Goal: Task Accomplishment & Management: Complete application form

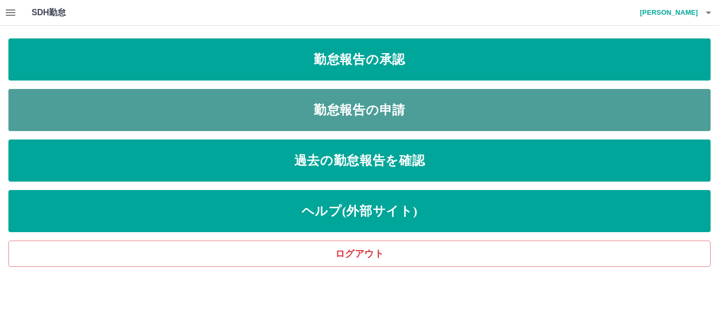
click at [388, 103] on link "勤怠報告の申請" at bounding box center [359, 110] width 702 height 42
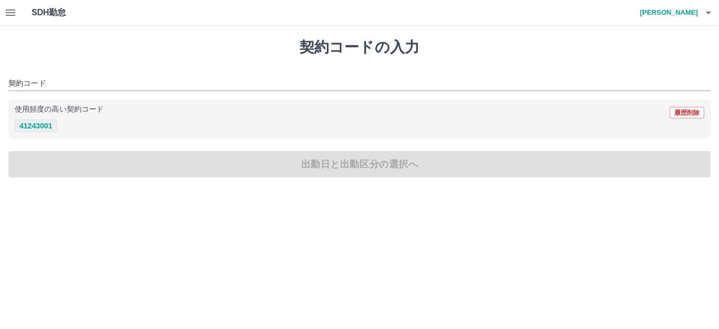
click at [46, 130] on button "41243001" at bounding box center [36, 126] width 42 height 13
type input "********"
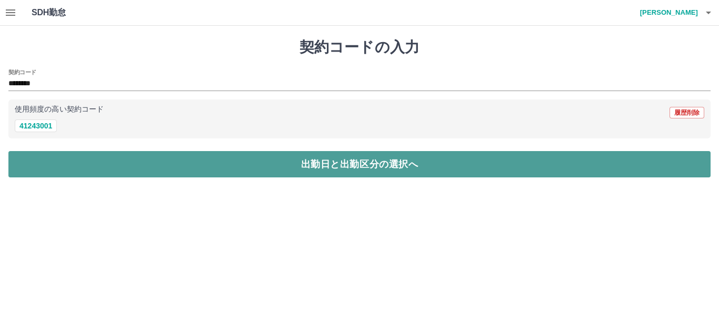
click at [313, 165] on button "出勤日と出勤区分の選択へ" at bounding box center [359, 164] width 702 height 26
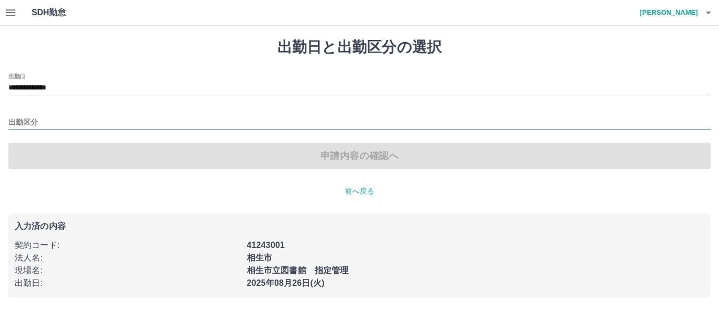
click at [59, 127] on input "出勤区分" at bounding box center [359, 122] width 702 height 13
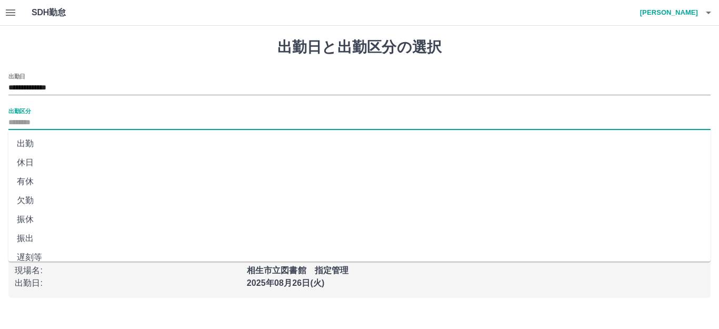
click at [52, 143] on li "出勤" at bounding box center [359, 143] width 702 height 19
type input "**"
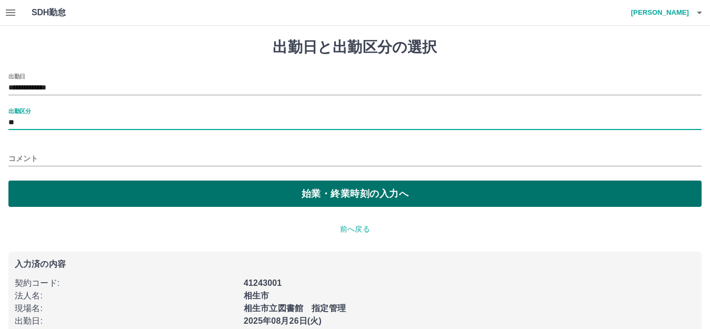
click at [264, 188] on button "始業・終業時刻の入力へ" at bounding box center [354, 194] width 693 height 26
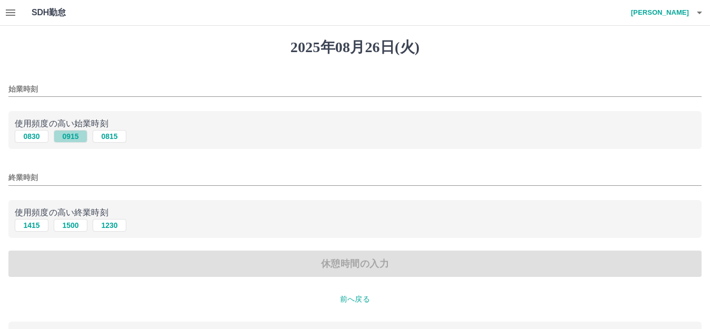
click at [75, 141] on button "0915" at bounding box center [71, 136] width 34 height 13
type input "****"
click at [74, 227] on button "1500" at bounding box center [71, 225] width 34 height 13
type input "****"
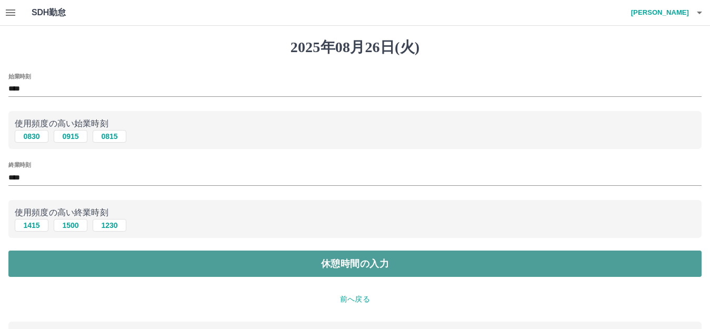
click at [279, 263] on button "休憩時間の入力" at bounding box center [354, 264] width 693 height 26
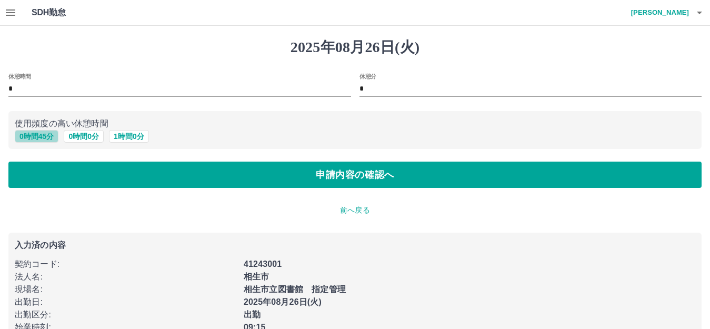
click at [32, 136] on button "0 時間 45 分" at bounding box center [37, 136] width 44 height 13
type input "**"
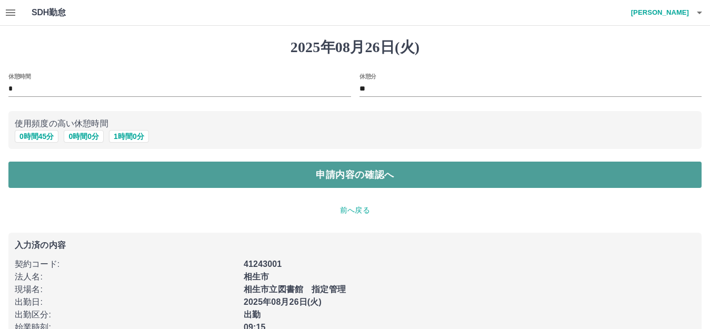
click at [294, 176] on button "申請内容の確認へ" at bounding box center [354, 175] width 693 height 26
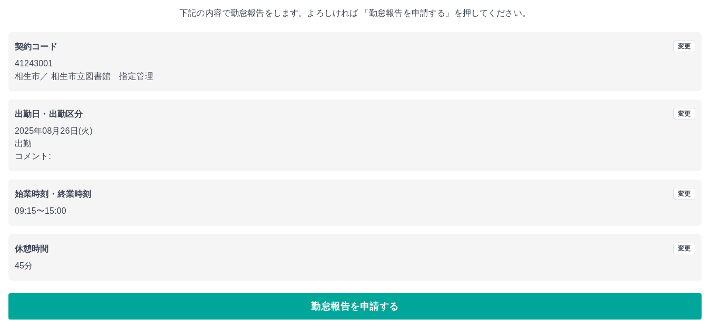
scroll to position [65, 0]
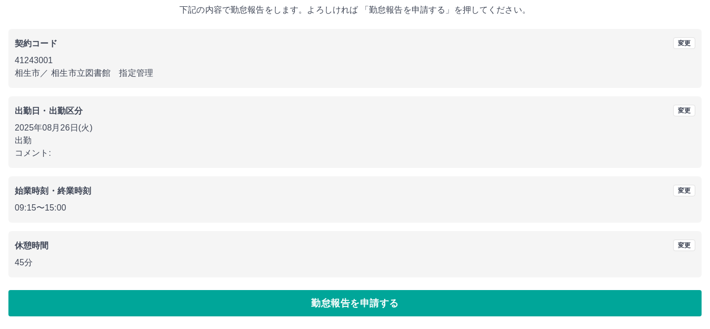
click at [367, 297] on button "勤怠報告を申請する" at bounding box center [354, 303] width 693 height 26
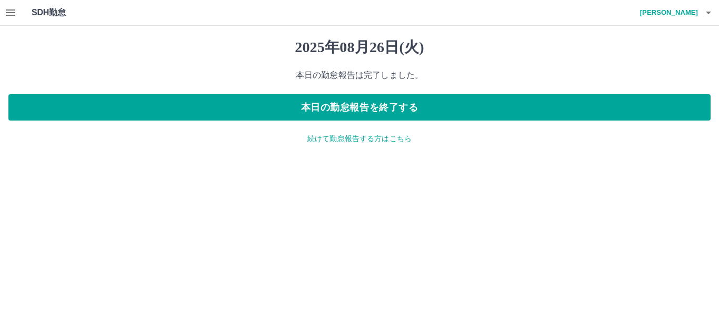
click at [7, 9] on icon "button" at bounding box center [10, 12] width 13 height 13
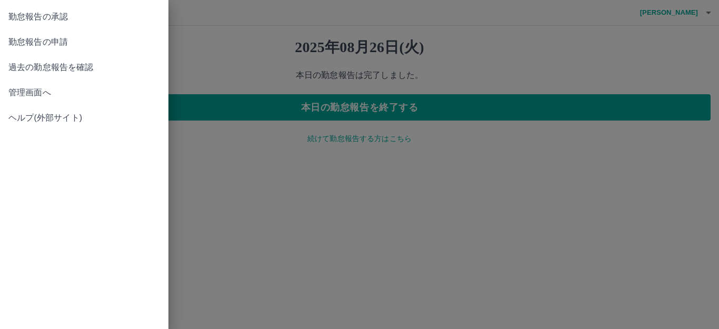
click at [28, 21] on span "勤怠報告の承認" at bounding box center [84, 17] width 152 height 13
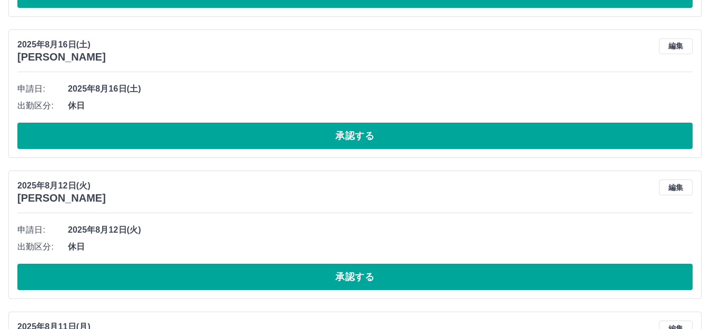
scroll to position [4779, 0]
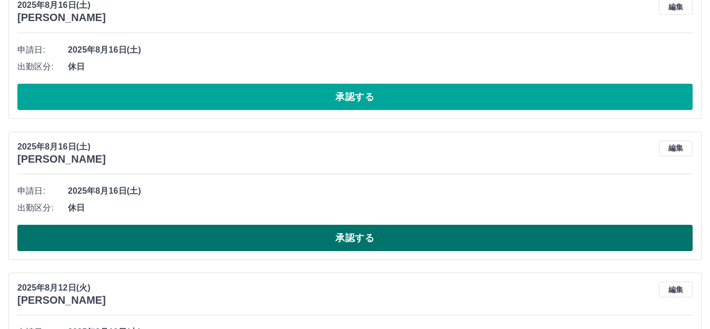
click at [334, 234] on button "承認する" at bounding box center [355, 238] width 676 height 26
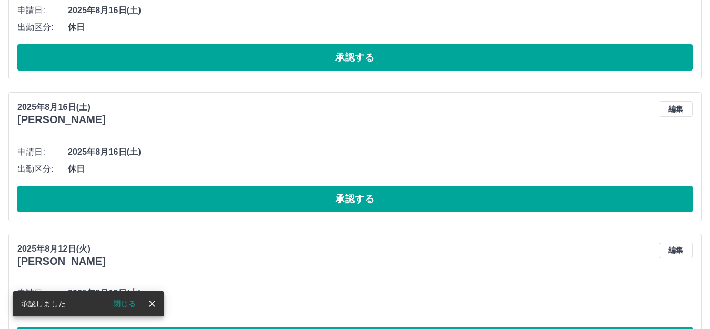
scroll to position [4674, 0]
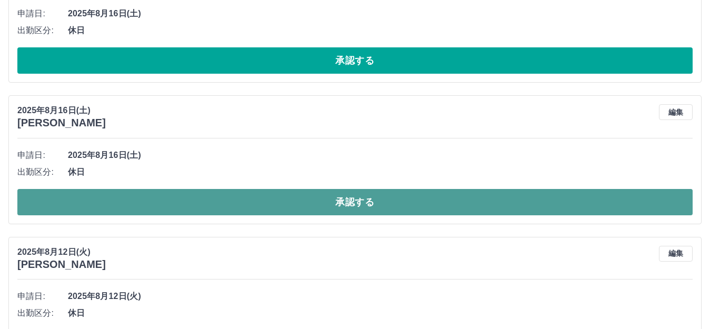
click at [343, 203] on button "承認する" at bounding box center [355, 202] width 676 height 26
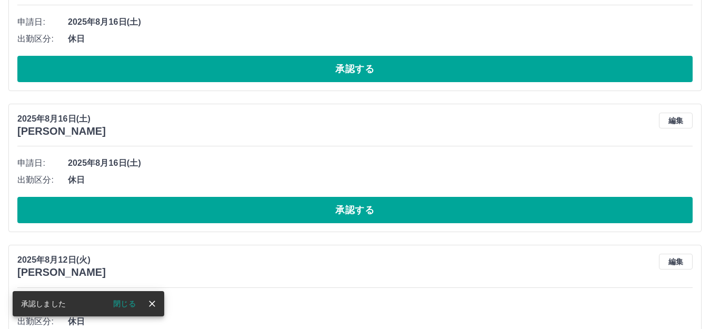
scroll to position [4516, 0]
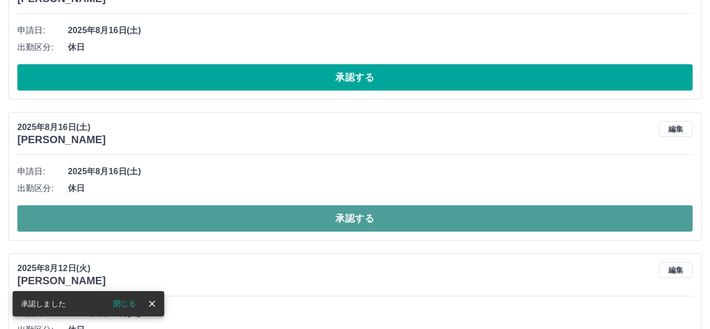
click at [342, 213] on button "承認する" at bounding box center [355, 218] width 676 height 26
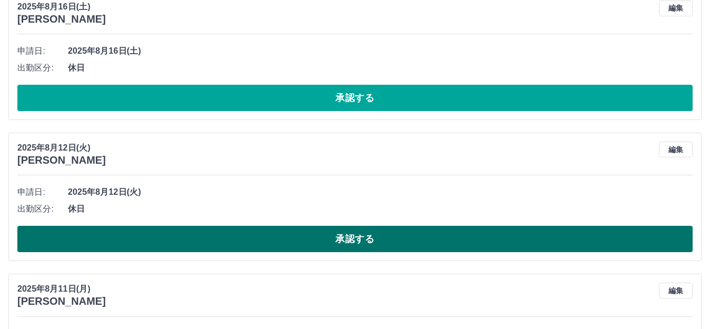
scroll to position [4358, 0]
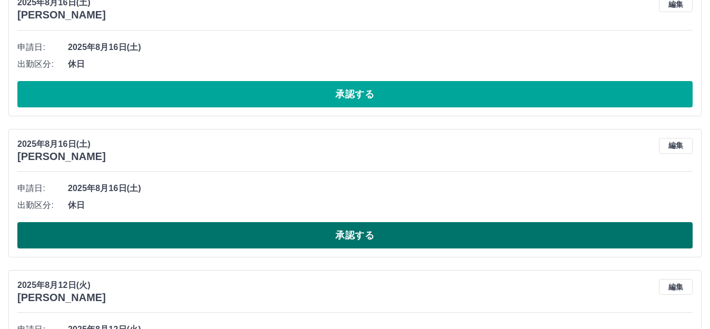
click at [360, 235] on button "承認する" at bounding box center [355, 235] width 676 height 26
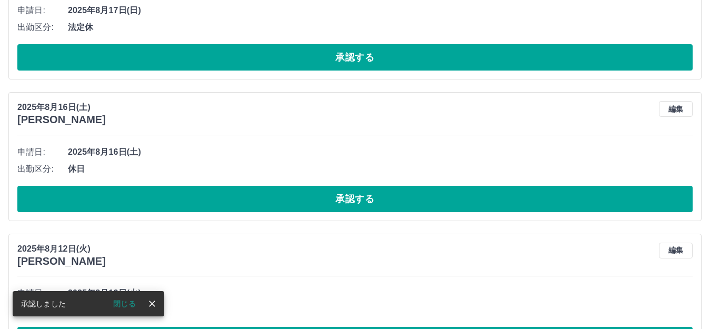
scroll to position [4253, 0]
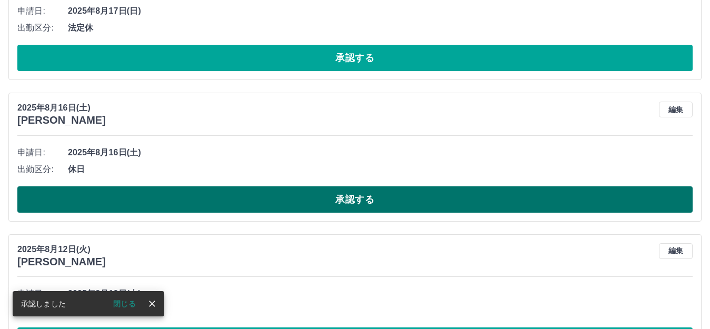
click at [342, 200] on button "承認する" at bounding box center [355, 199] width 676 height 26
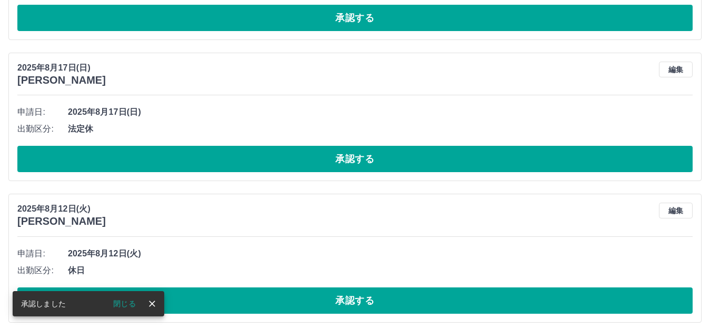
scroll to position [4147, 0]
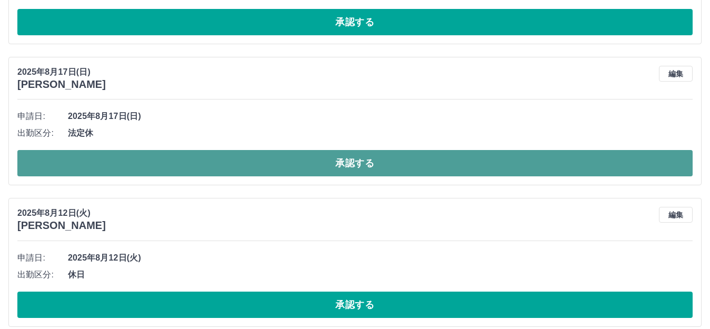
click at [336, 168] on button "承認する" at bounding box center [355, 163] width 676 height 26
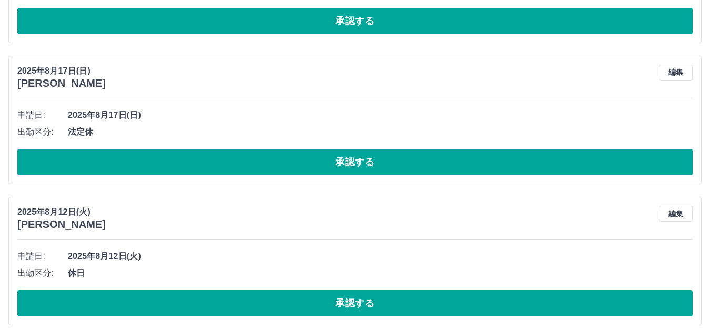
scroll to position [3989, 0]
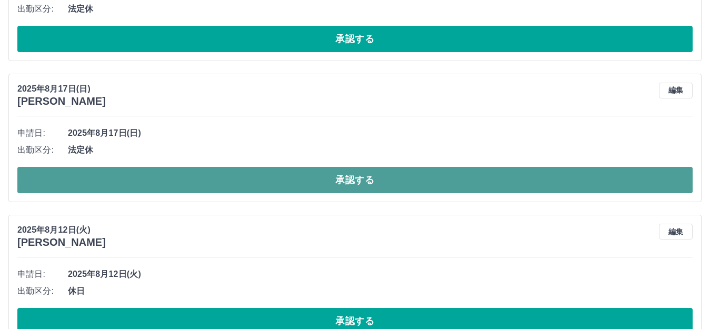
click at [334, 176] on button "承認する" at bounding box center [355, 180] width 676 height 26
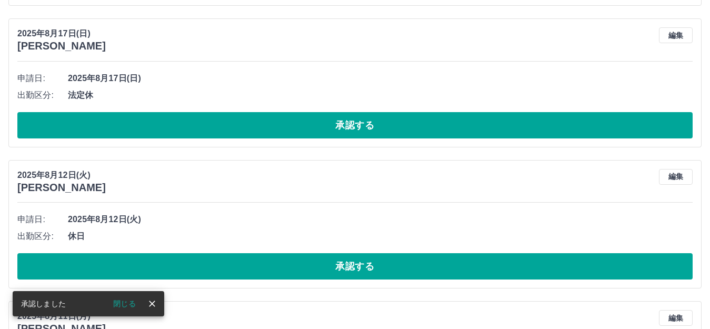
scroll to position [3884, 0]
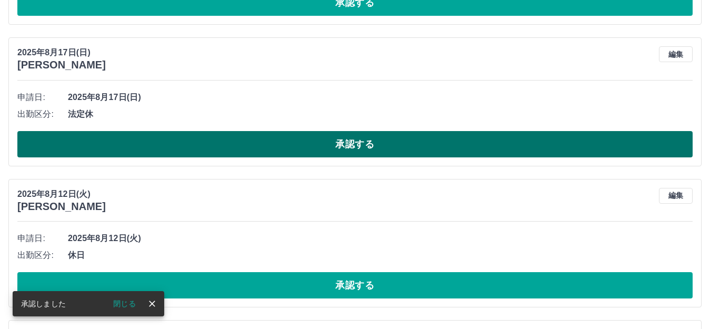
click at [337, 150] on button "承認する" at bounding box center [355, 144] width 676 height 26
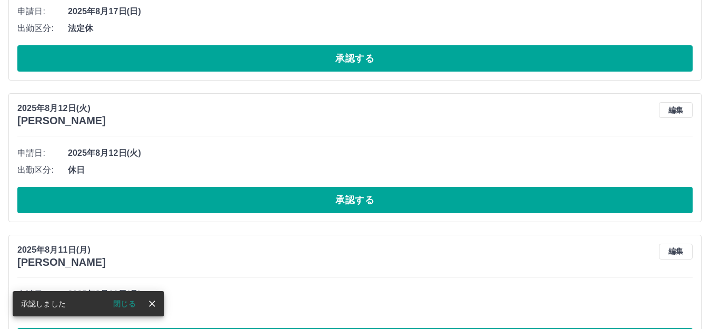
scroll to position [3726, 0]
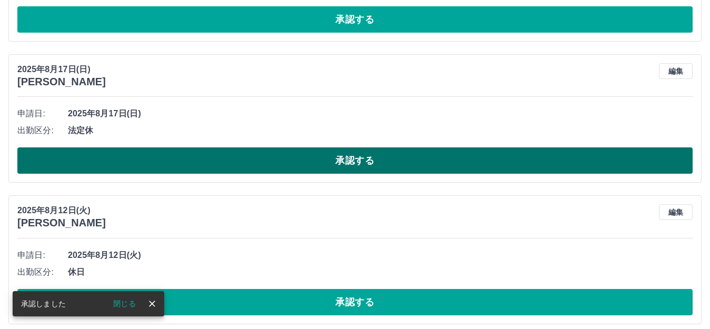
click at [337, 153] on button "承認する" at bounding box center [355, 160] width 676 height 26
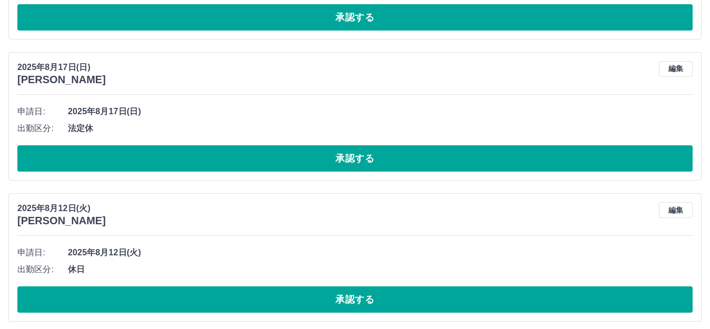
scroll to position [3568, 0]
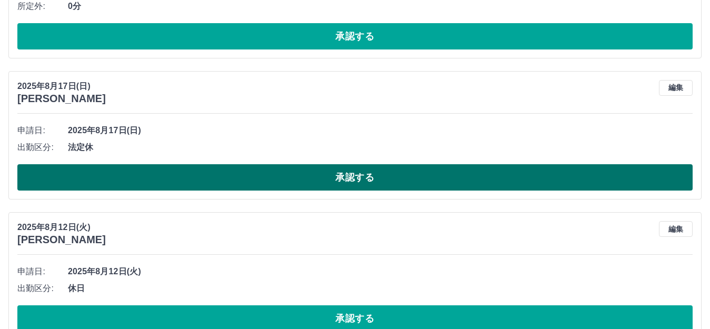
click at [361, 181] on button "承認する" at bounding box center [355, 177] width 676 height 26
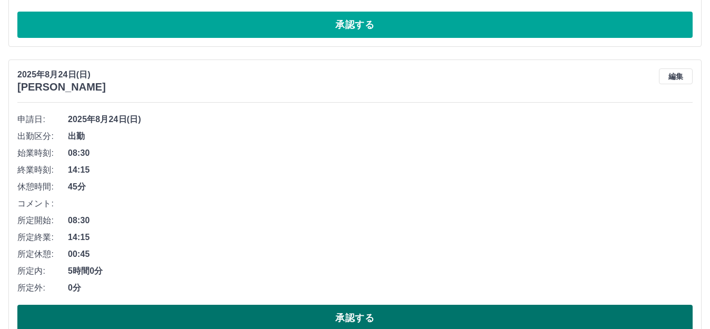
scroll to position [3305, 0]
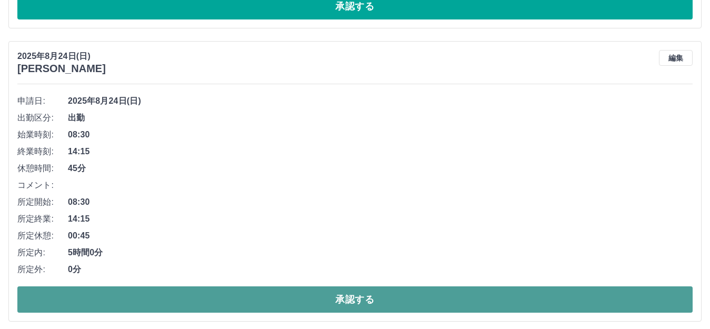
click at [365, 306] on button "承認する" at bounding box center [355, 299] width 676 height 26
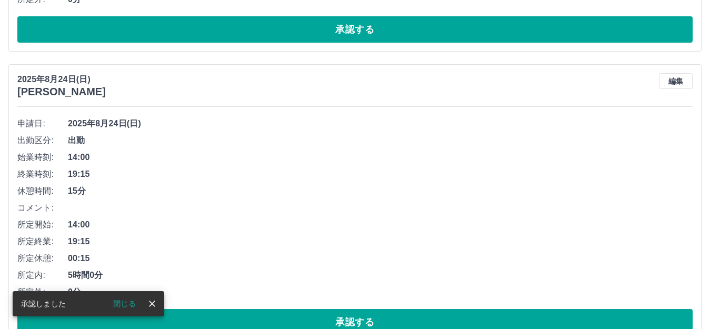
scroll to position [3042, 0]
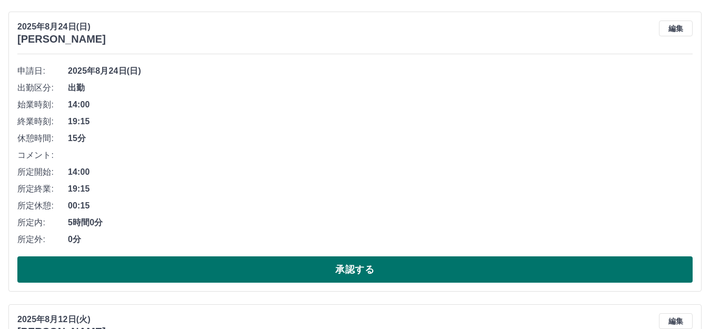
click at [363, 266] on button "承認する" at bounding box center [355, 269] width 676 height 26
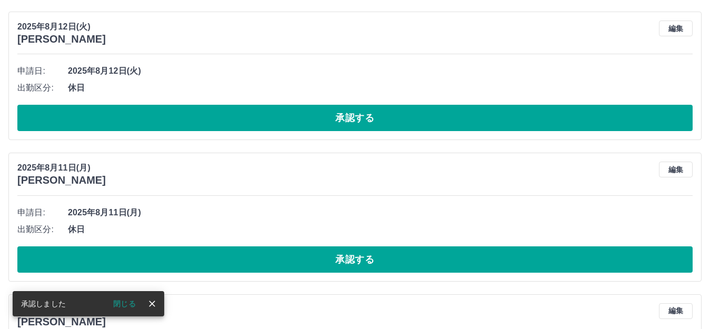
scroll to position [2749, 0]
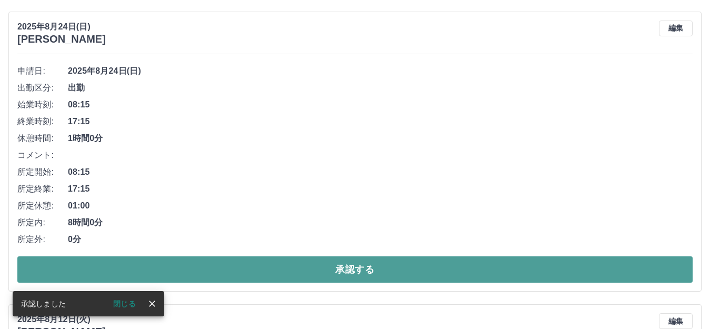
click at [362, 267] on button "承認する" at bounding box center [355, 269] width 676 height 26
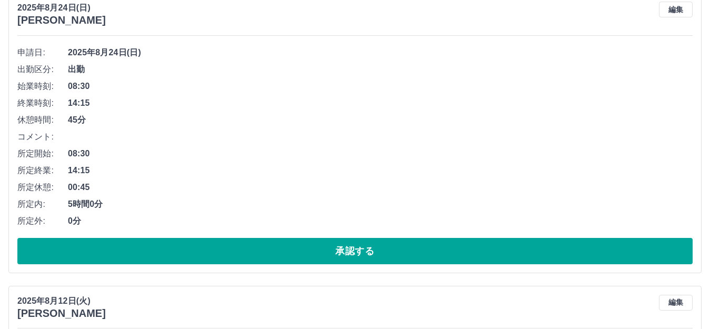
scroll to position [2456, 0]
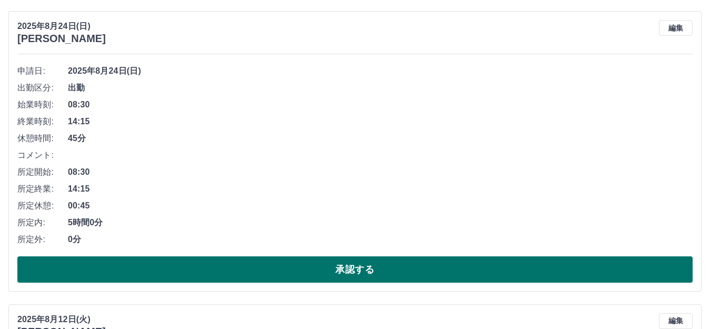
click at [320, 271] on button "承認する" at bounding box center [355, 269] width 676 height 26
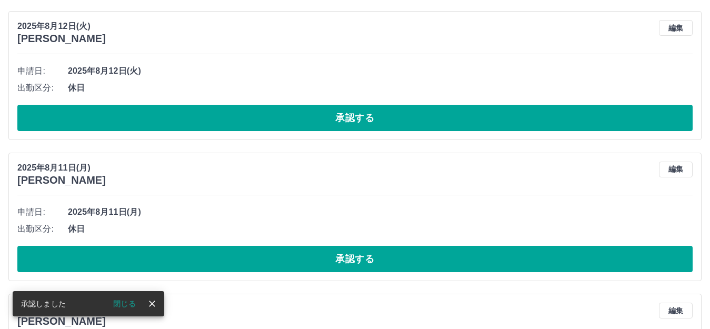
scroll to position [2163, 0]
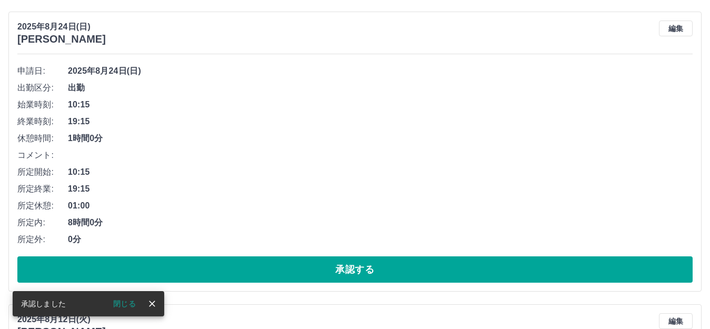
click at [320, 270] on button "承認する" at bounding box center [355, 269] width 676 height 26
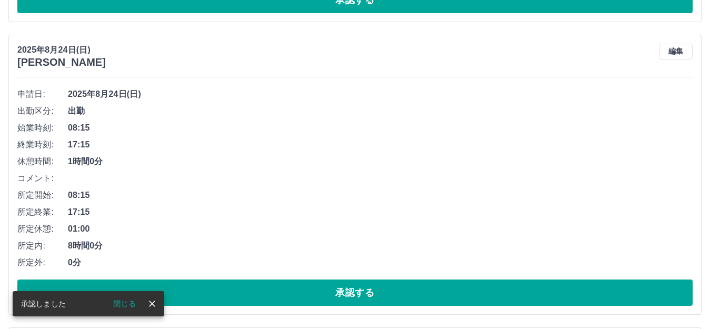
scroll to position [1900, 0]
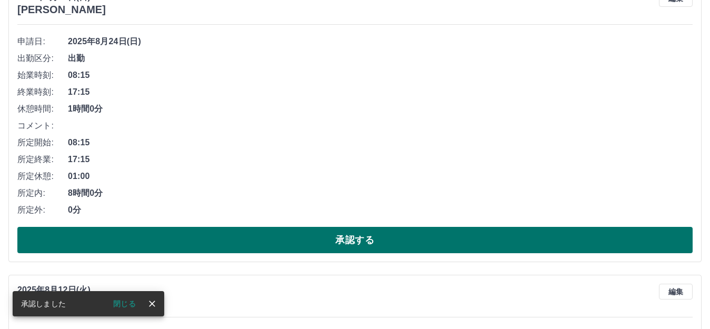
click at [333, 242] on button "承認する" at bounding box center [355, 240] width 676 height 26
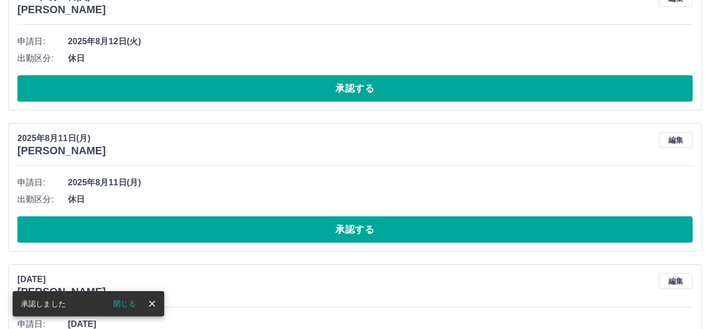
scroll to position [1607, 0]
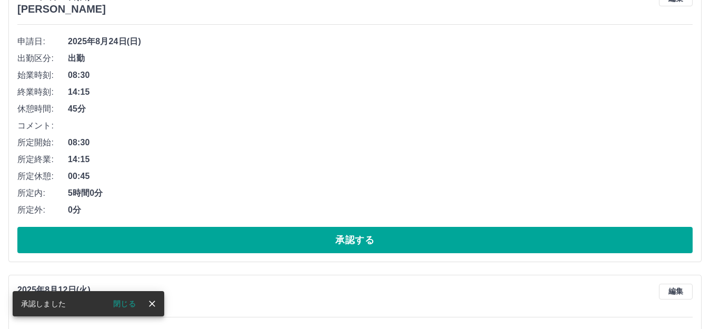
click at [332, 237] on button "承認する" at bounding box center [355, 240] width 676 height 26
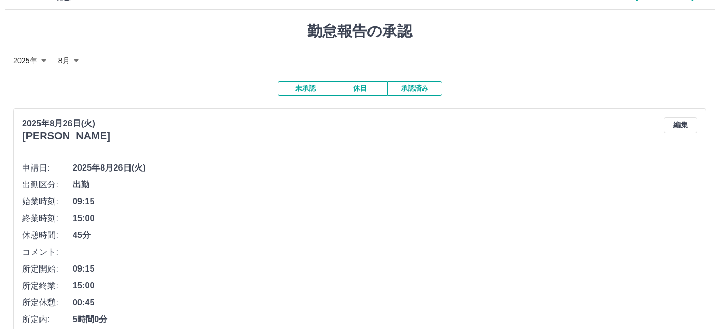
scroll to position [0, 0]
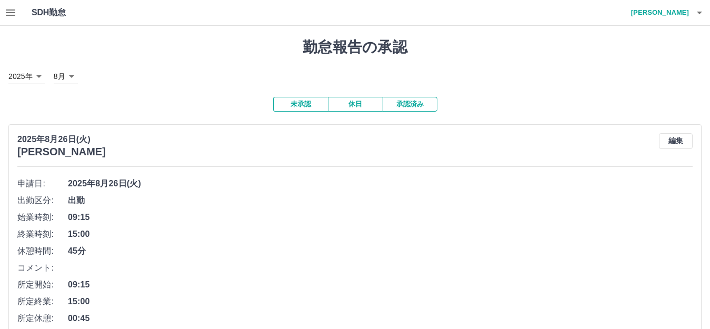
click at [684, 14] on h4 "[PERSON_NAME]" at bounding box center [657, 12] width 63 height 25
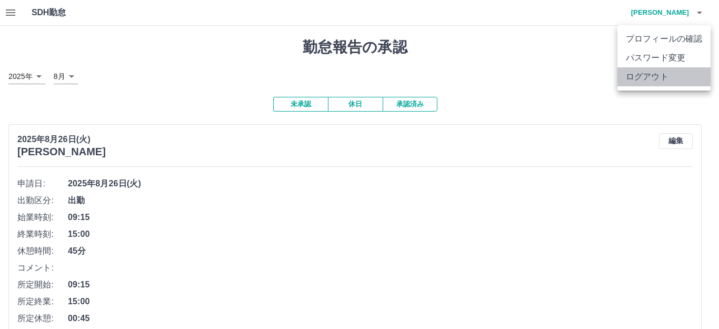
click at [673, 80] on li "ログアウト" at bounding box center [664, 76] width 93 height 19
